Goal: Task Accomplishment & Management: Manage account settings

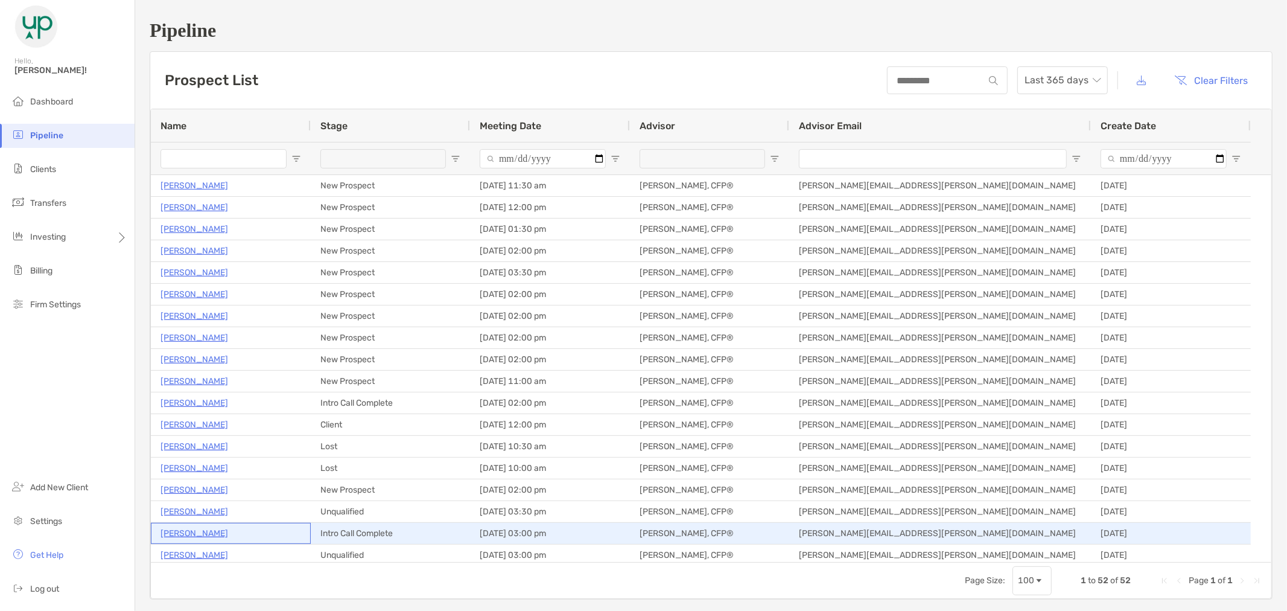
click at [205, 535] on p "[PERSON_NAME]" at bounding box center [195, 533] width 68 height 15
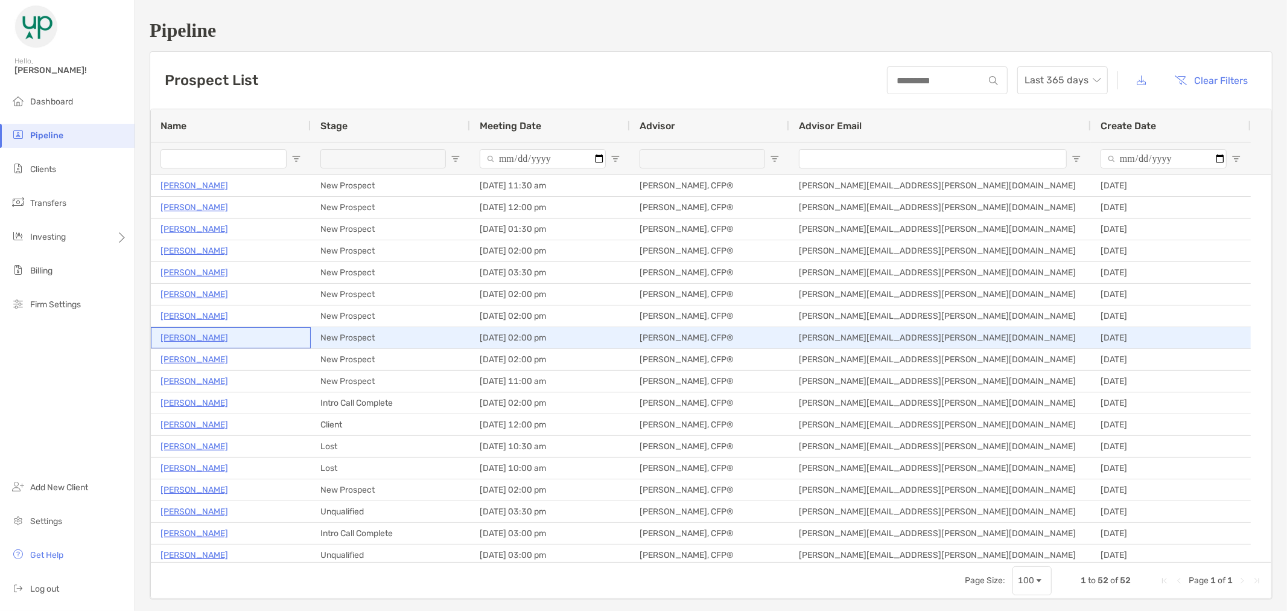
click at [198, 340] on p "James Prior" at bounding box center [195, 337] width 68 height 15
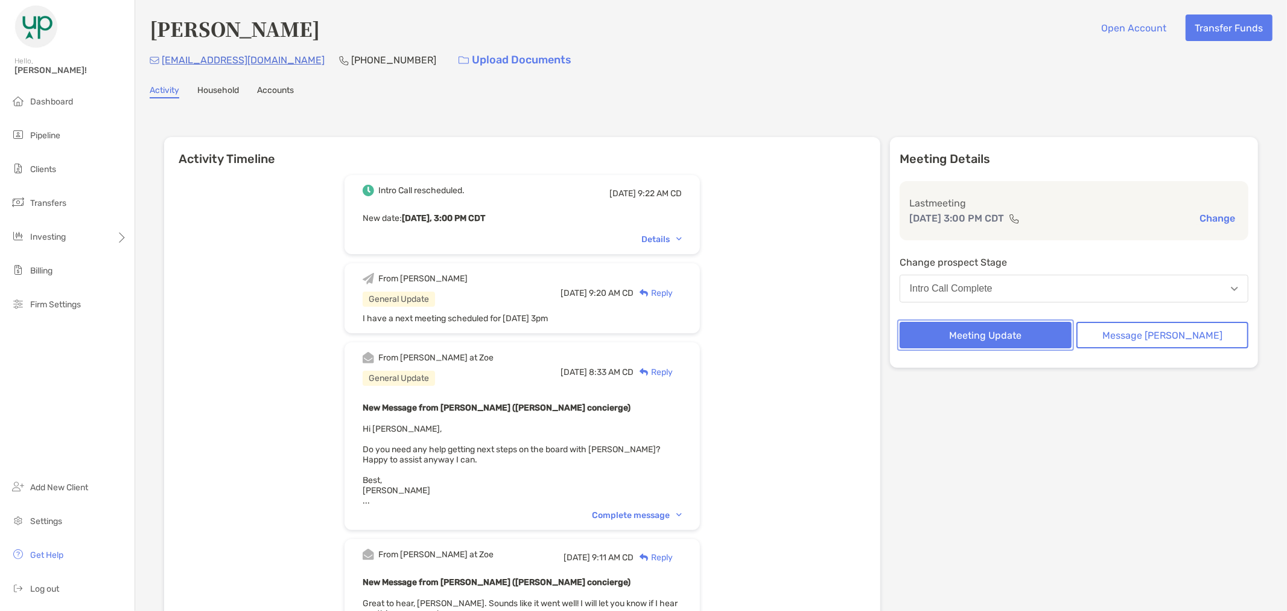
click at [1048, 333] on button "Meeting Update" at bounding box center [986, 335] width 172 height 27
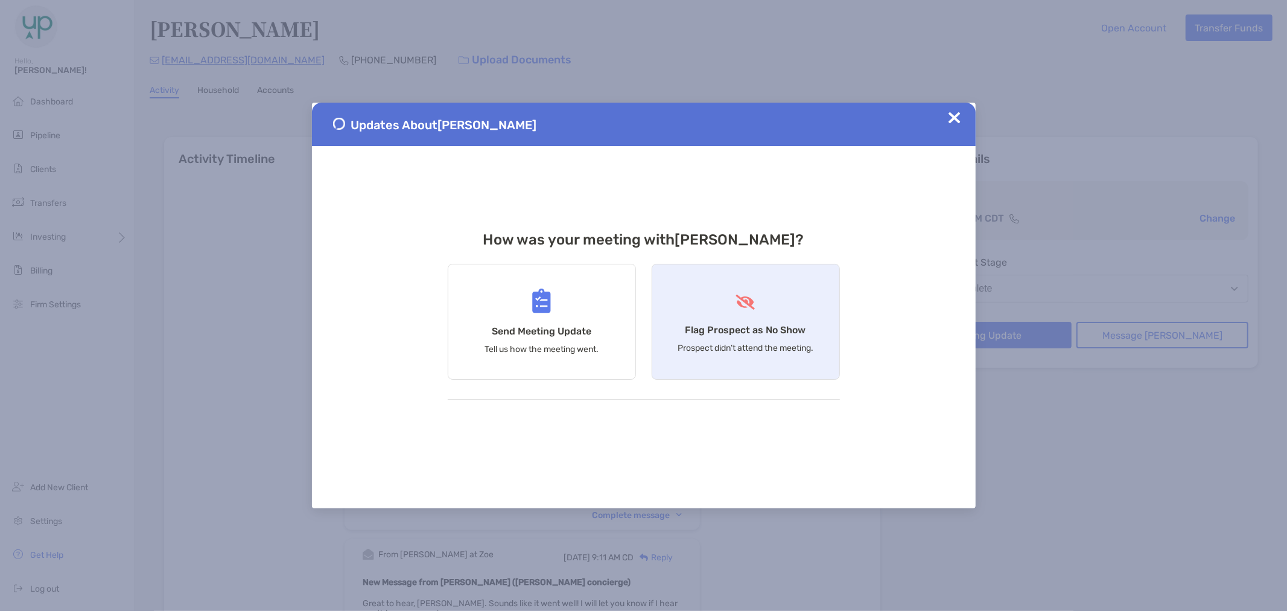
click at [786, 327] on h4 "Flag Prospect as No Show" at bounding box center [746, 329] width 121 height 11
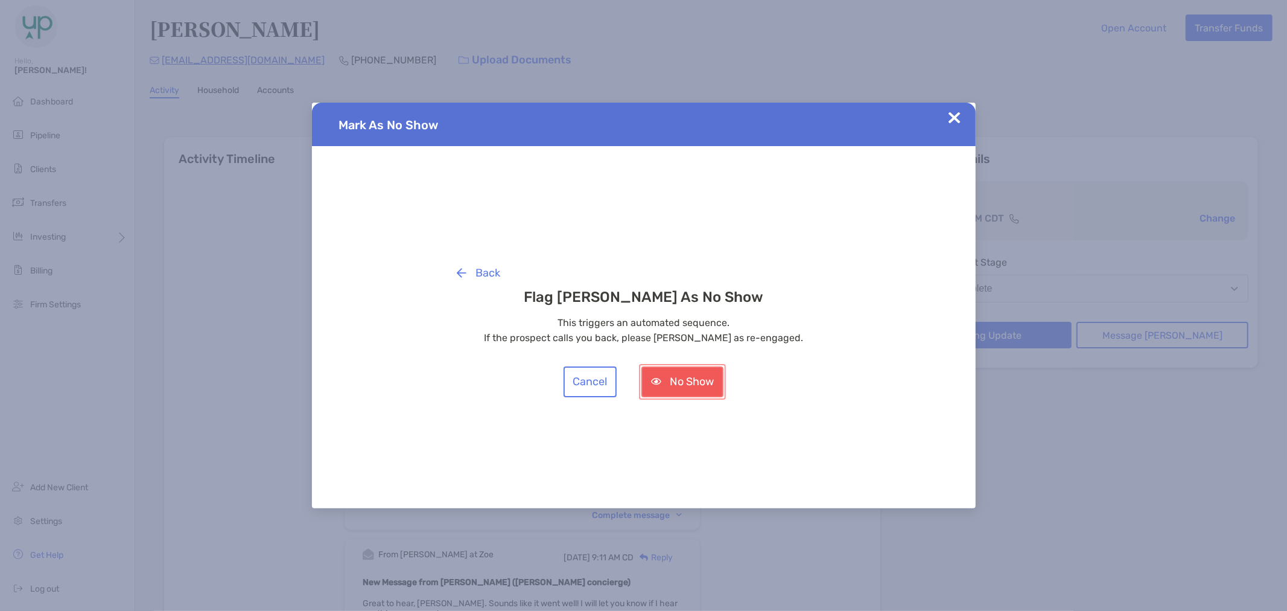
click at [677, 391] on button "No Show" at bounding box center [683, 381] width 82 height 31
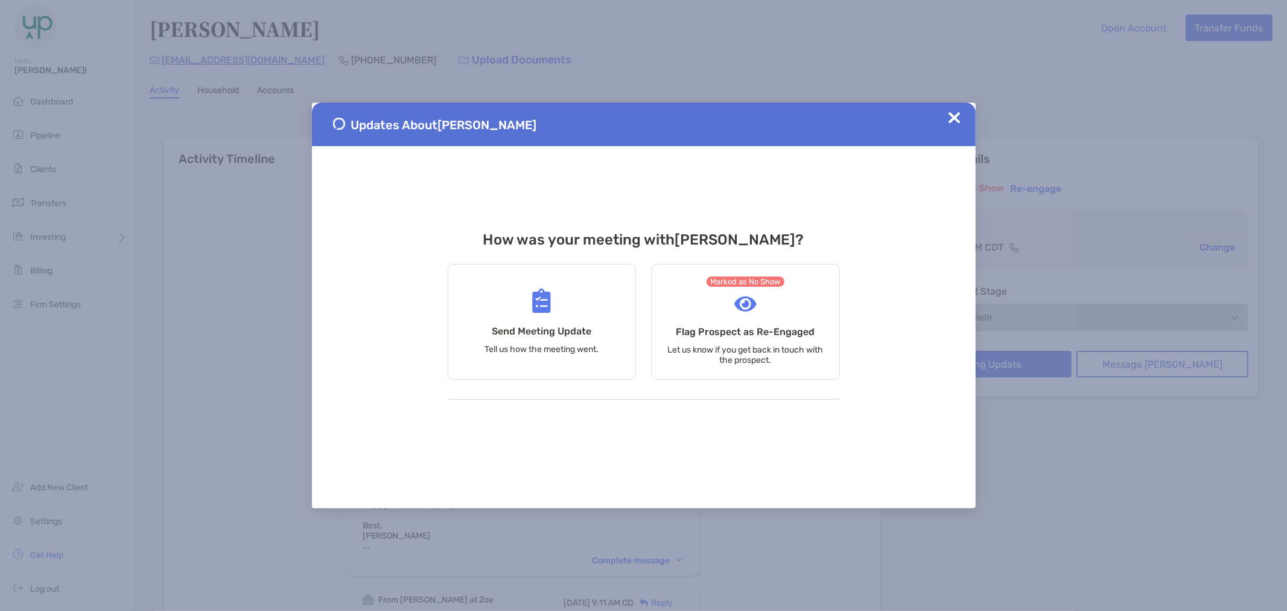
click at [954, 118] on img at bounding box center [955, 118] width 12 height 12
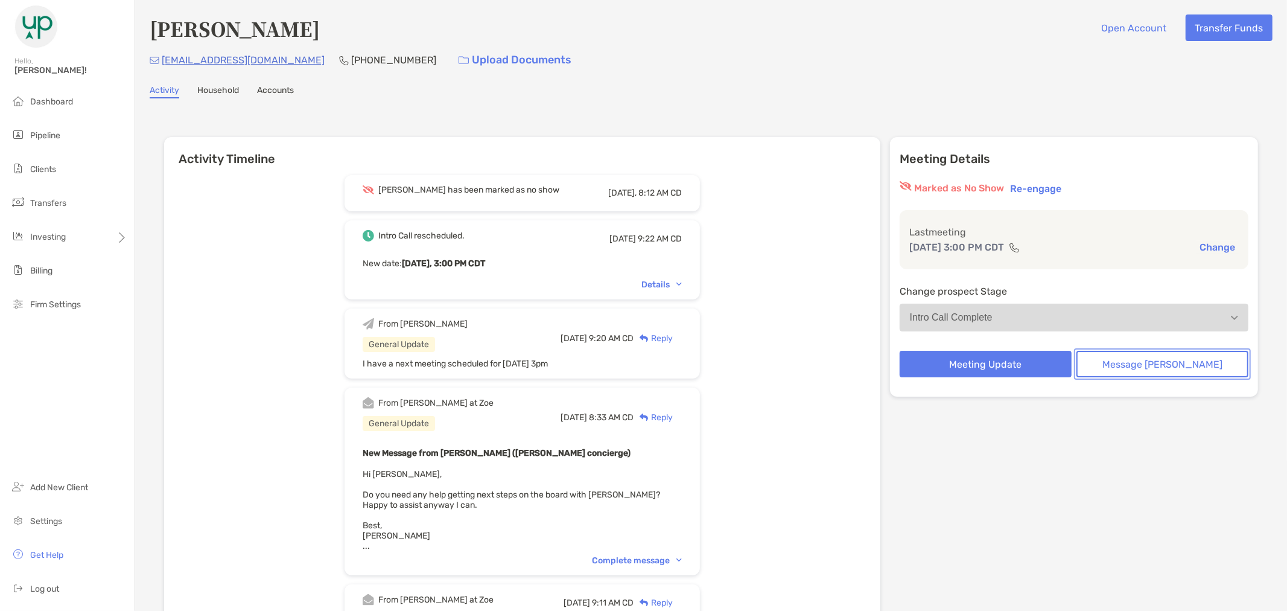
click at [1147, 364] on button "Message [PERSON_NAME]" at bounding box center [1163, 364] width 172 height 27
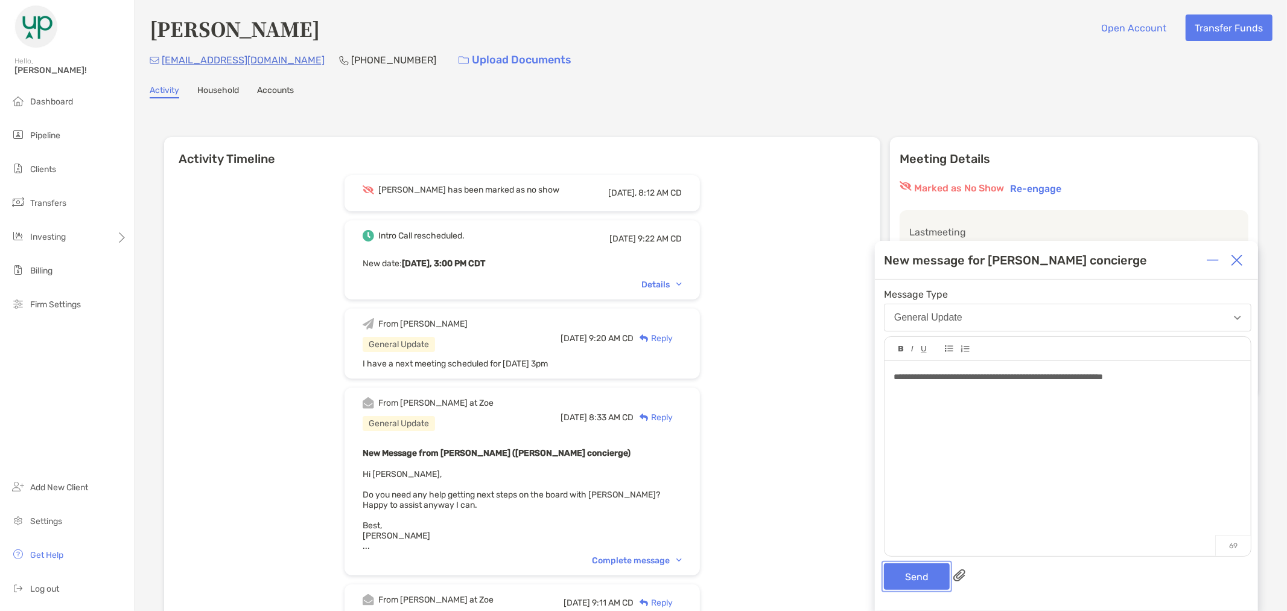
click at [902, 575] on button "Send" at bounding box center [917, 576] width 66 height 27
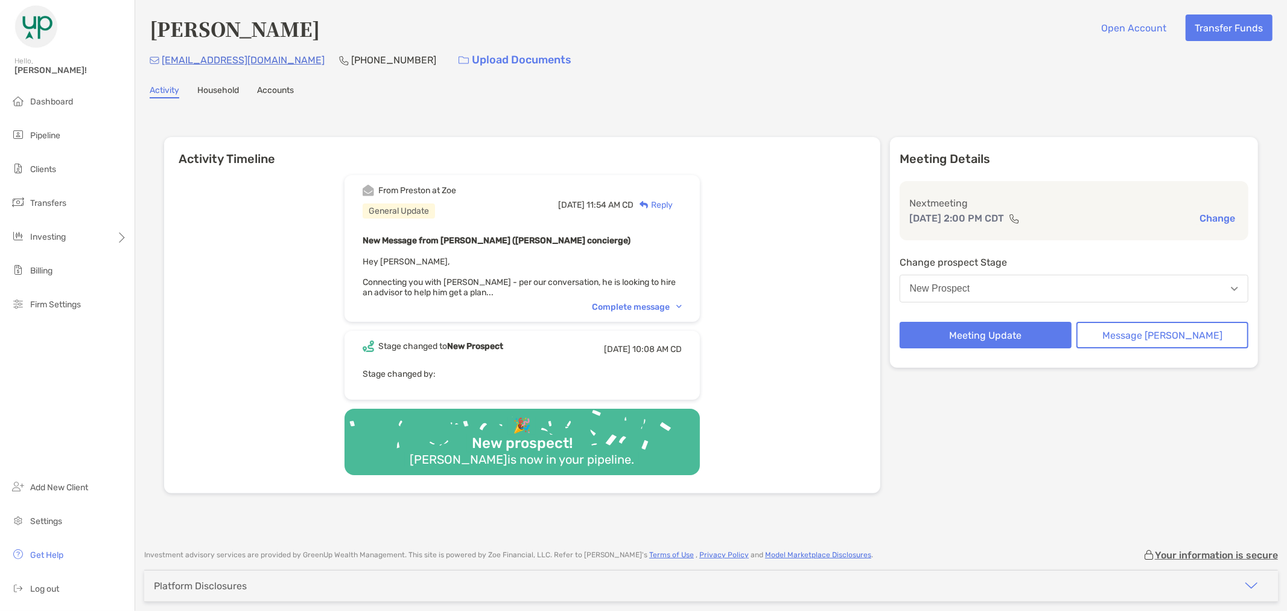
click at [682, 305] on div "Complete message" at bounding box center [637, 307] width 90 height 10
